Goal: Task Accomplishment & Management: Use online tool/utility

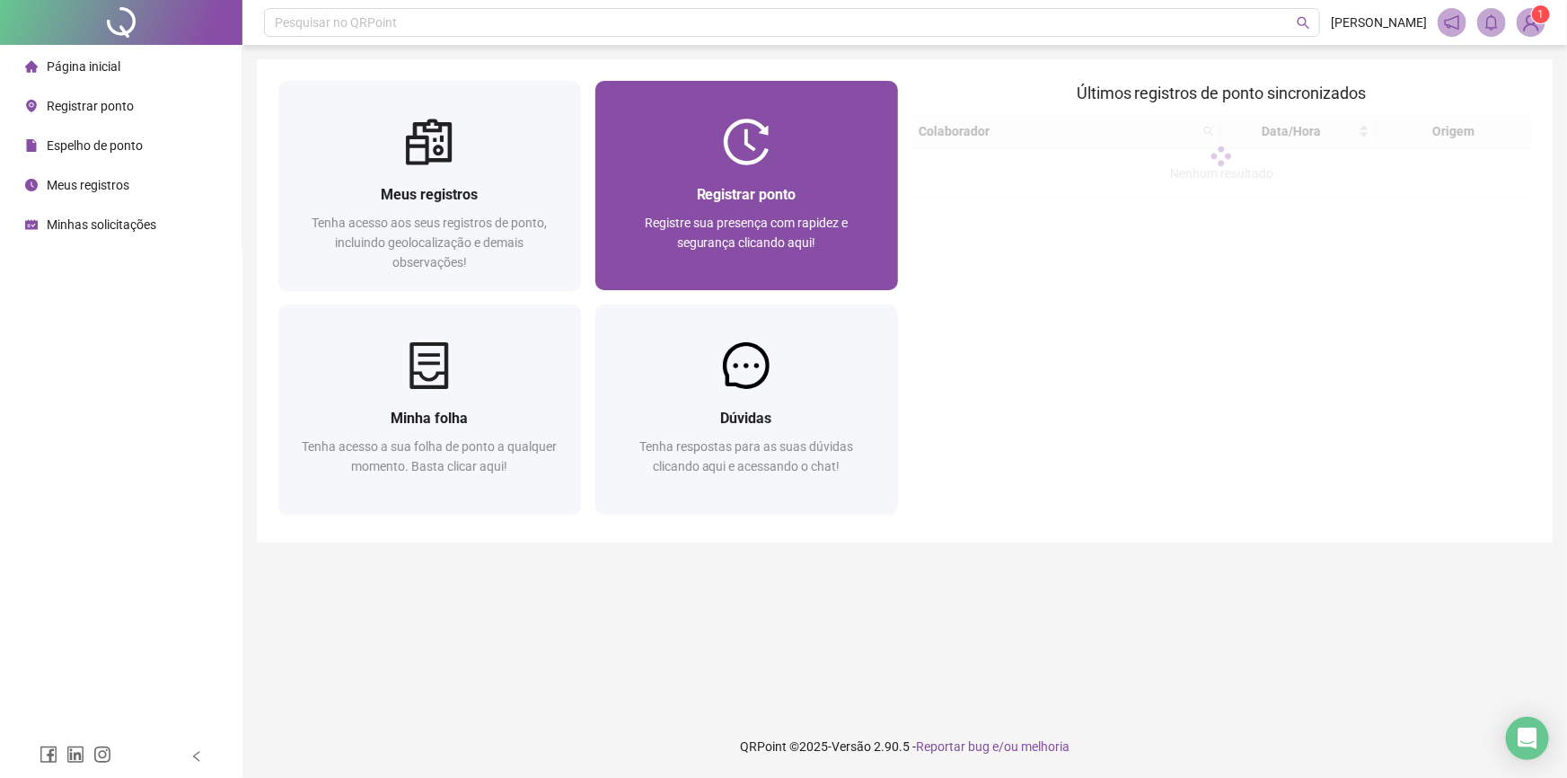
click at [744, 145] on img at bounding box center [746, 142] width 47 height 47
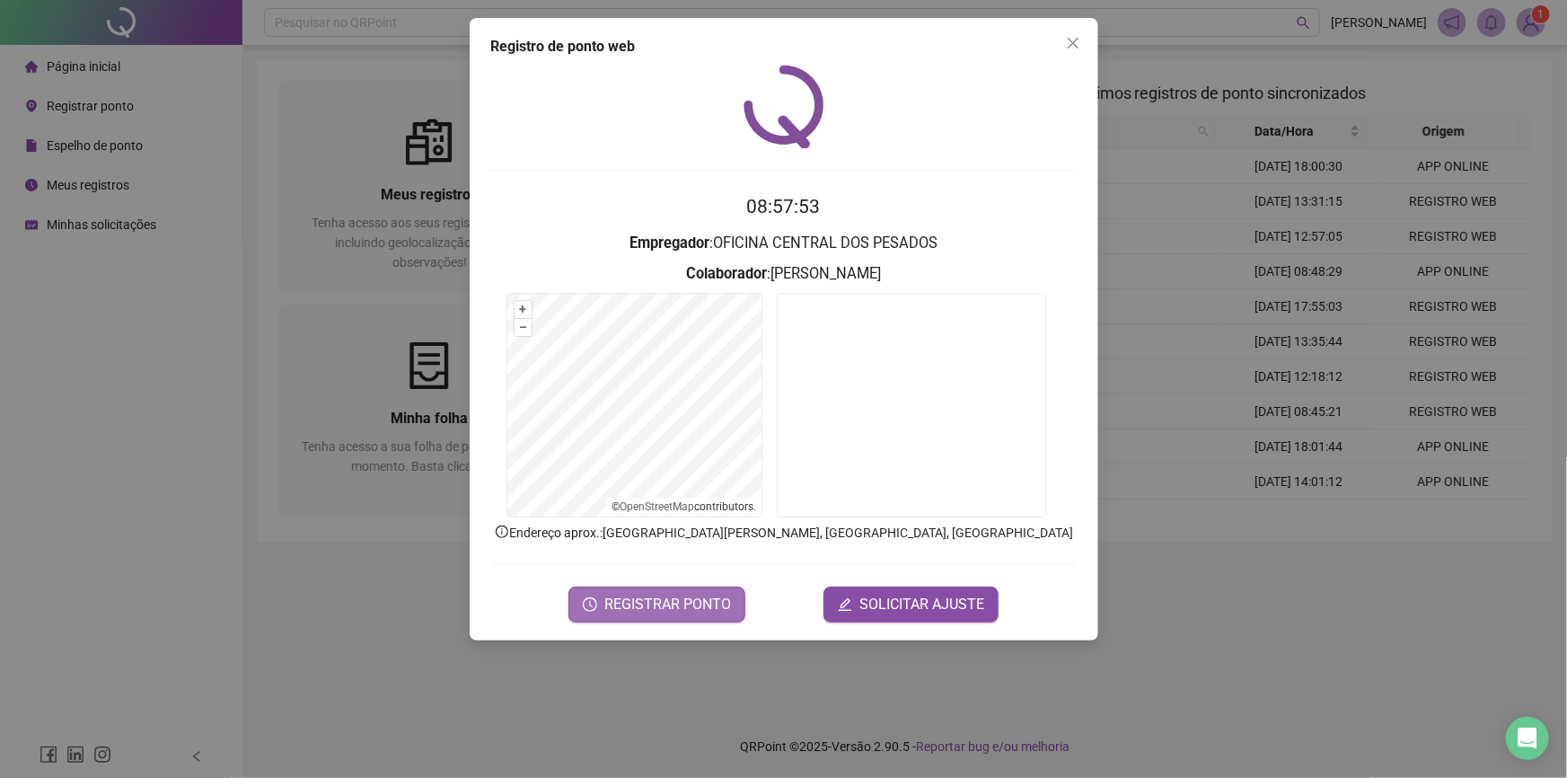
click at [682, 610] on span "REGISTRAR PONTO" at bounding box center [667, 605] width 127 height 22
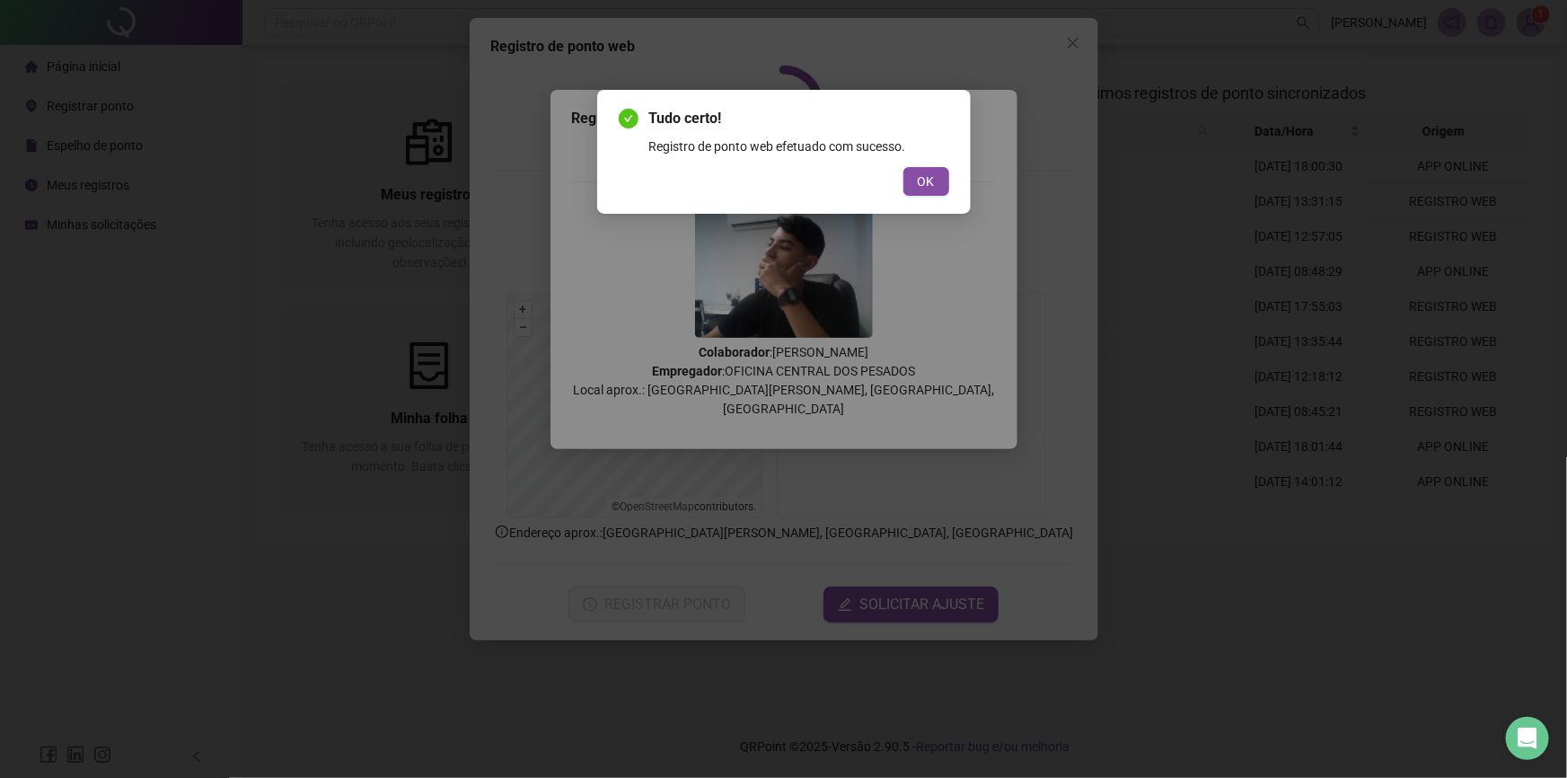
click at [929, 189] on span "OK" at bounding box center [926, 182] width 17 height 20
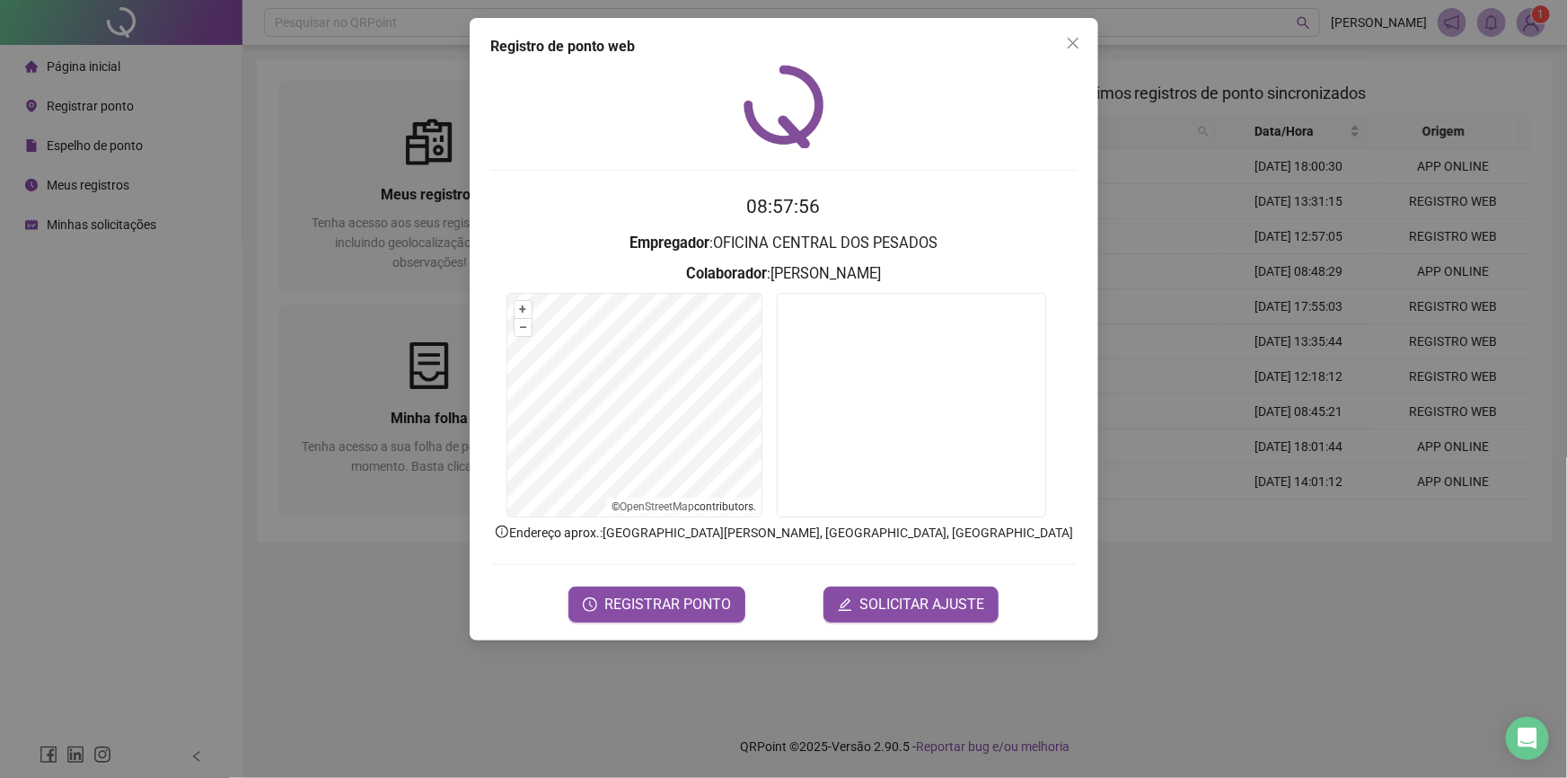
click at [1071, 45] on icon "close" at bounding box center [1073, 43] width 14 height 14
